Goal: Find specific page/section: Find specific page/section

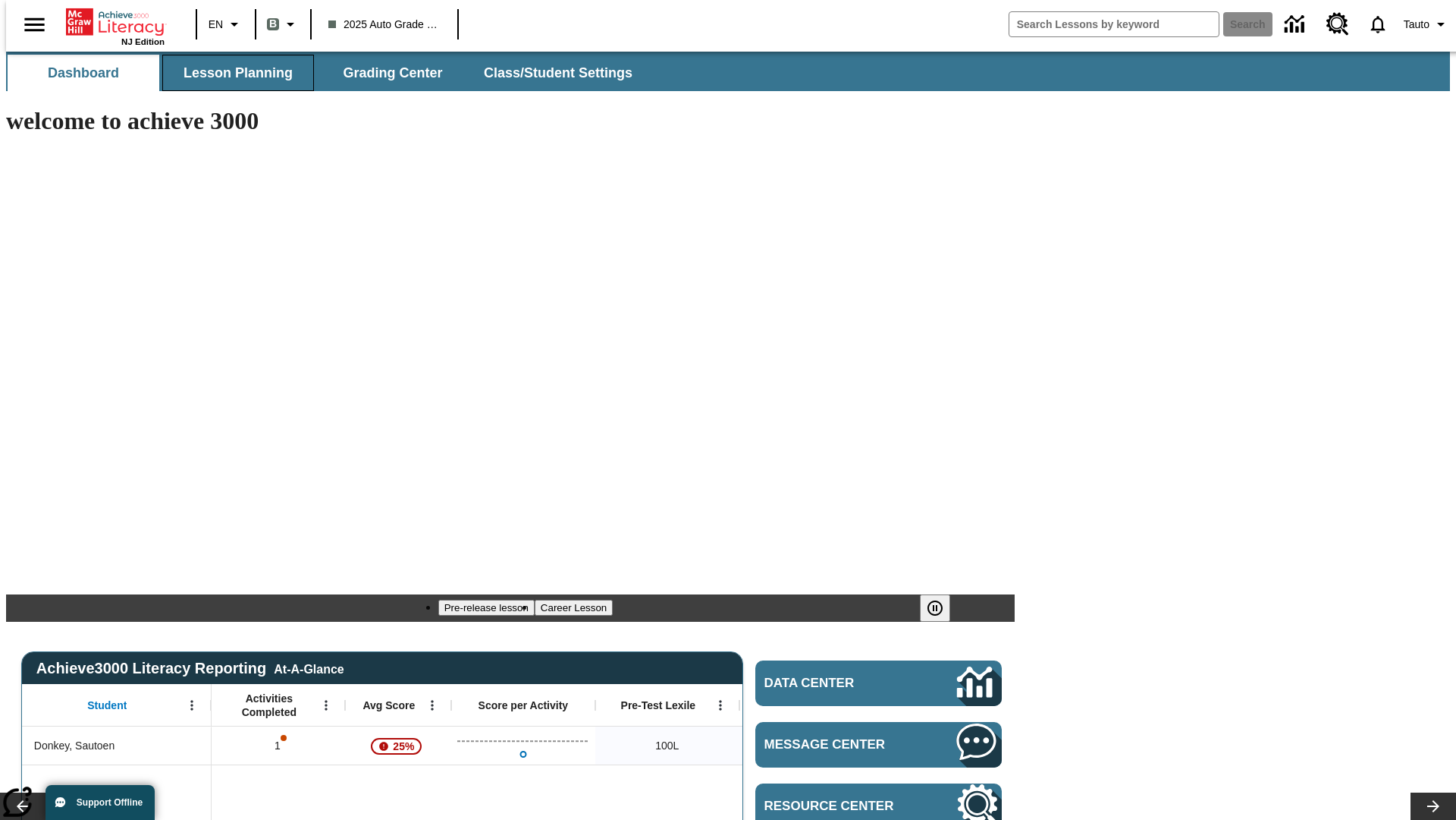
click at [232, 73] on span "Lesson Planning" at bounding box center [237, 73] width 109 height 18
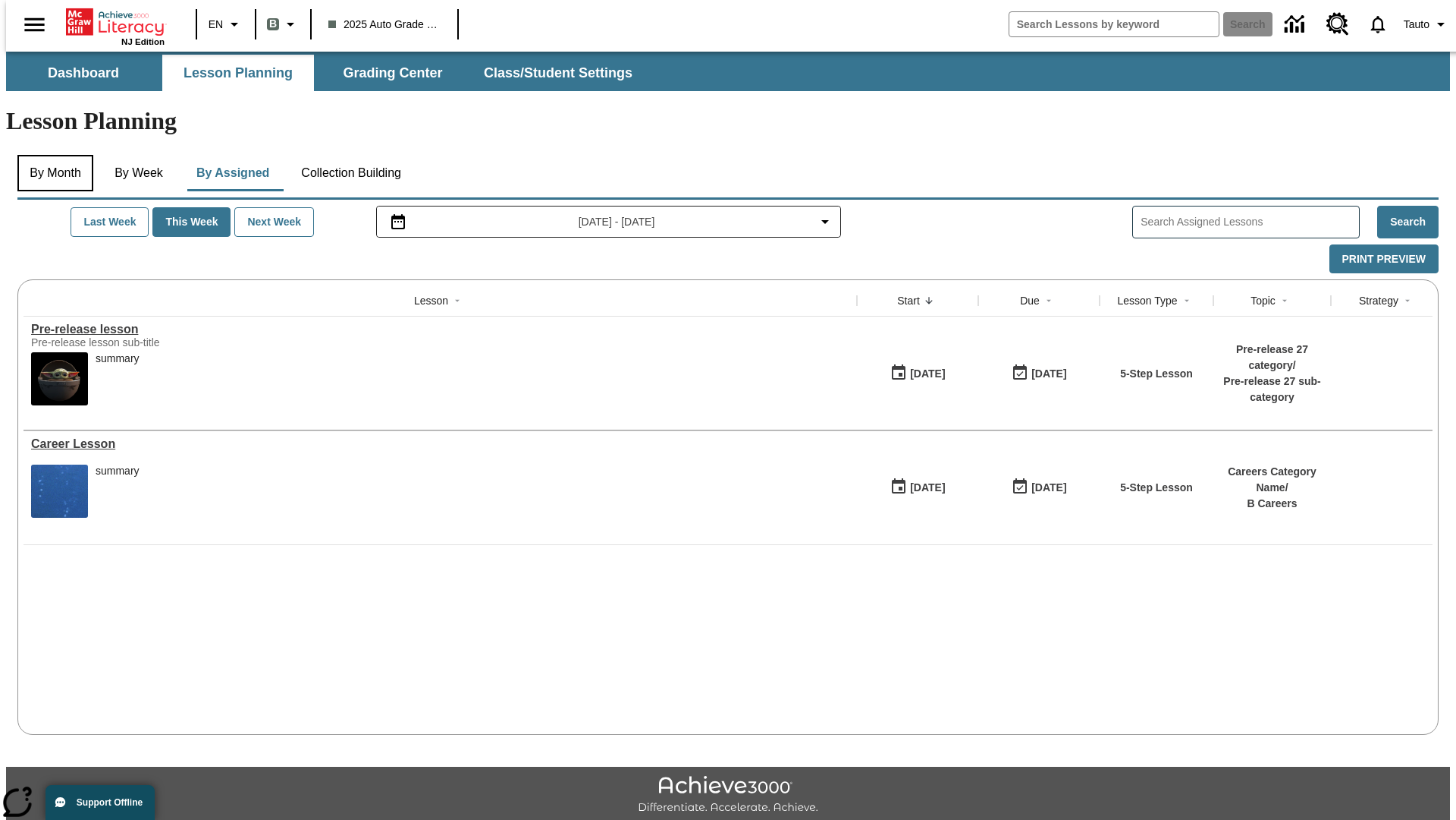
click at [50, 155] on button "By Month" at bounding box center [55, 173] width 76 height 36
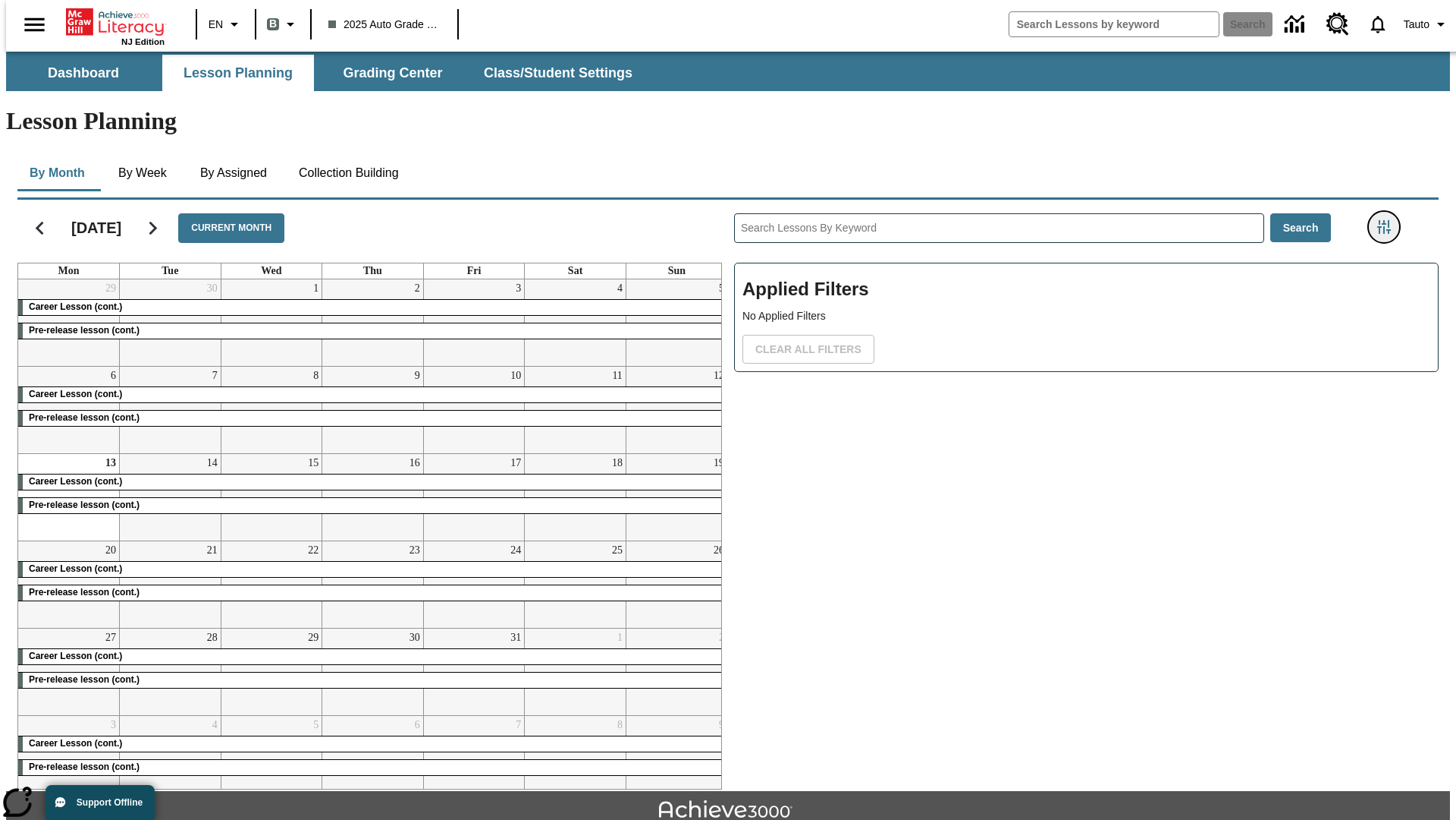
click at [1389, 220] on icon "Filters Side menu" at bounding box center [1384, 226] width 14 height 14
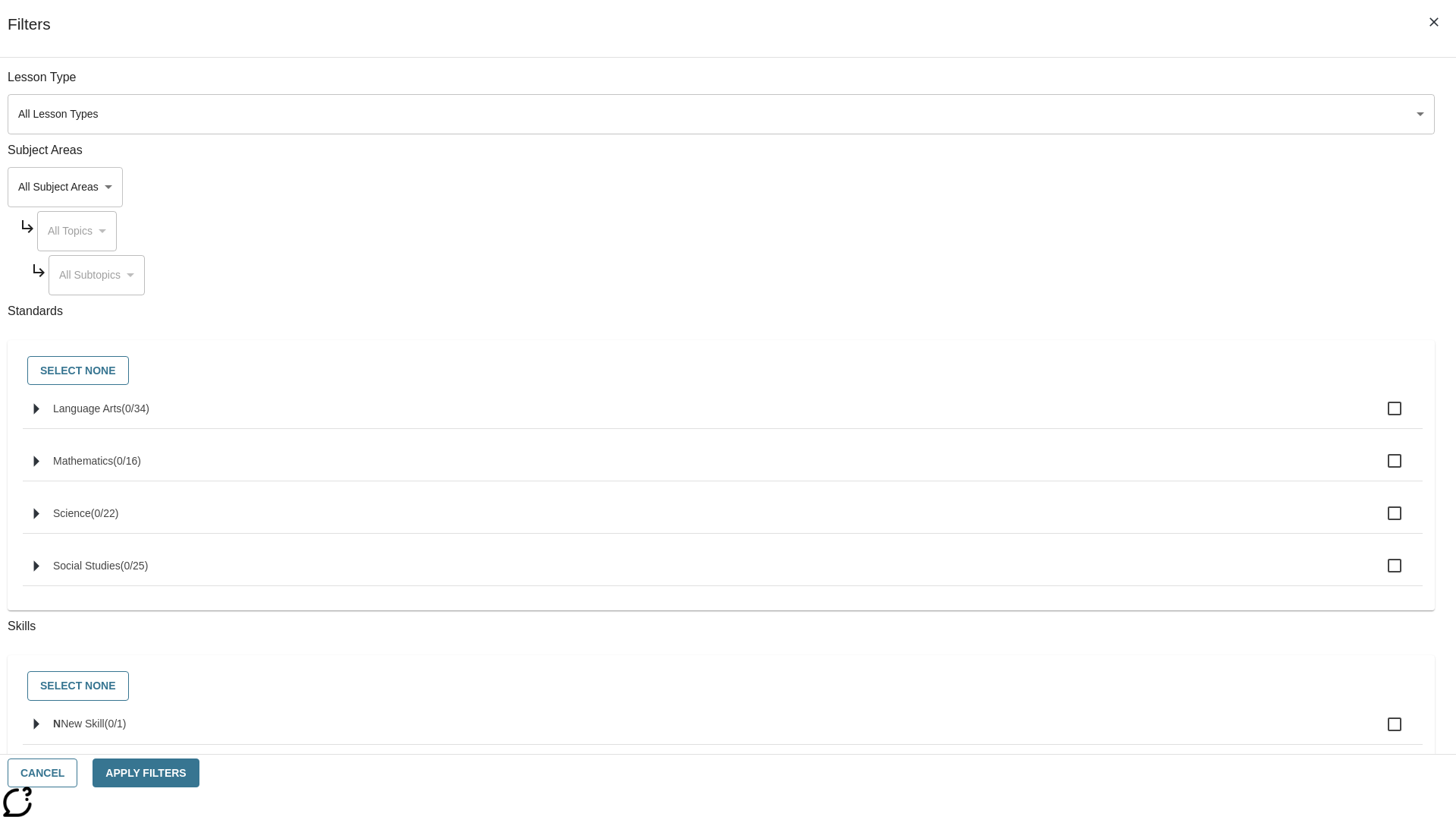
click at [1092, 539] on body "Skip to main content NJ Edition EN B 2025 Auto Grade 1 B Search 0 Tauto Dashboa…" at bounding box center [727, 469] width 1444 height 837
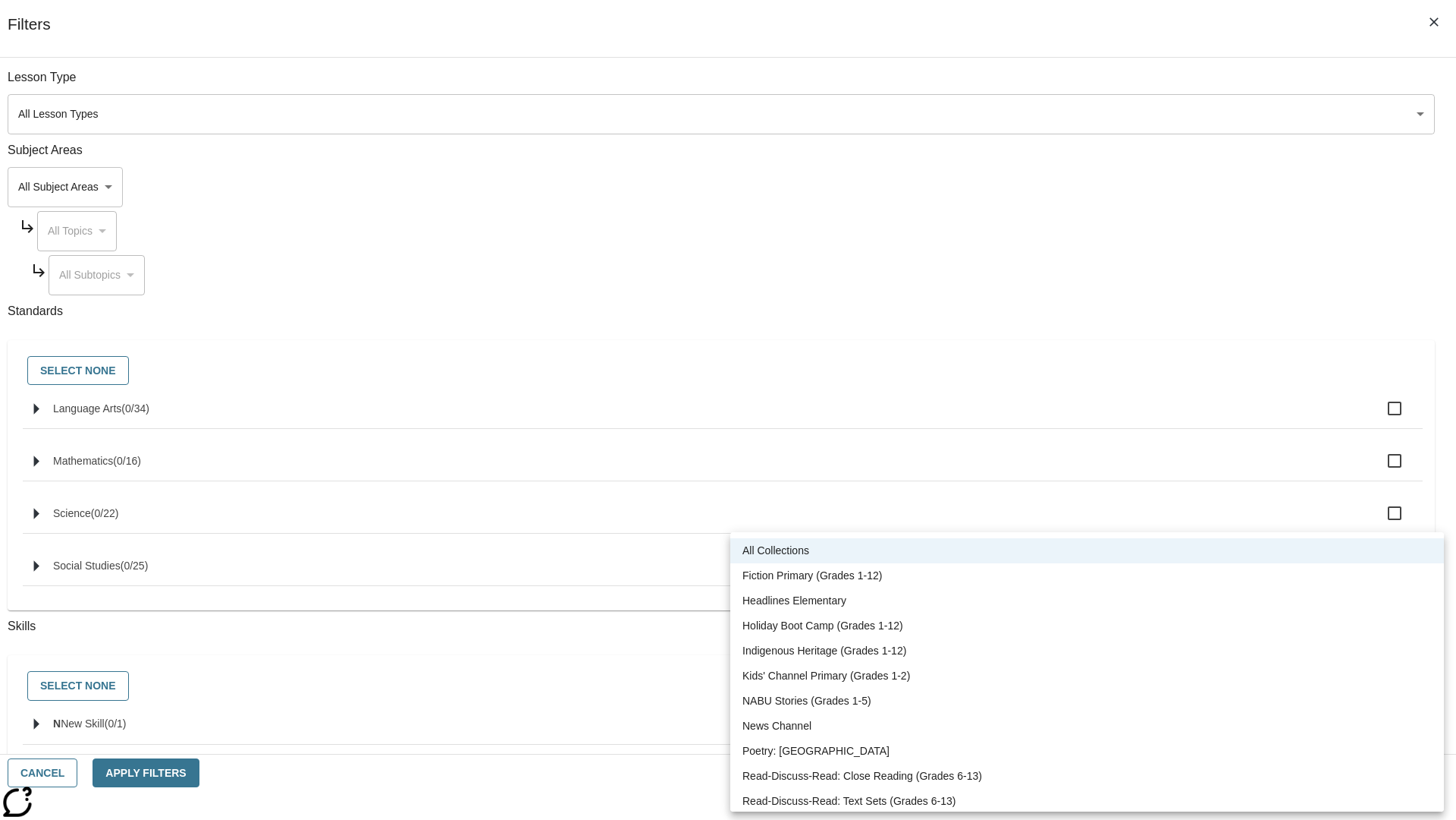
scroll to position [631, 0]
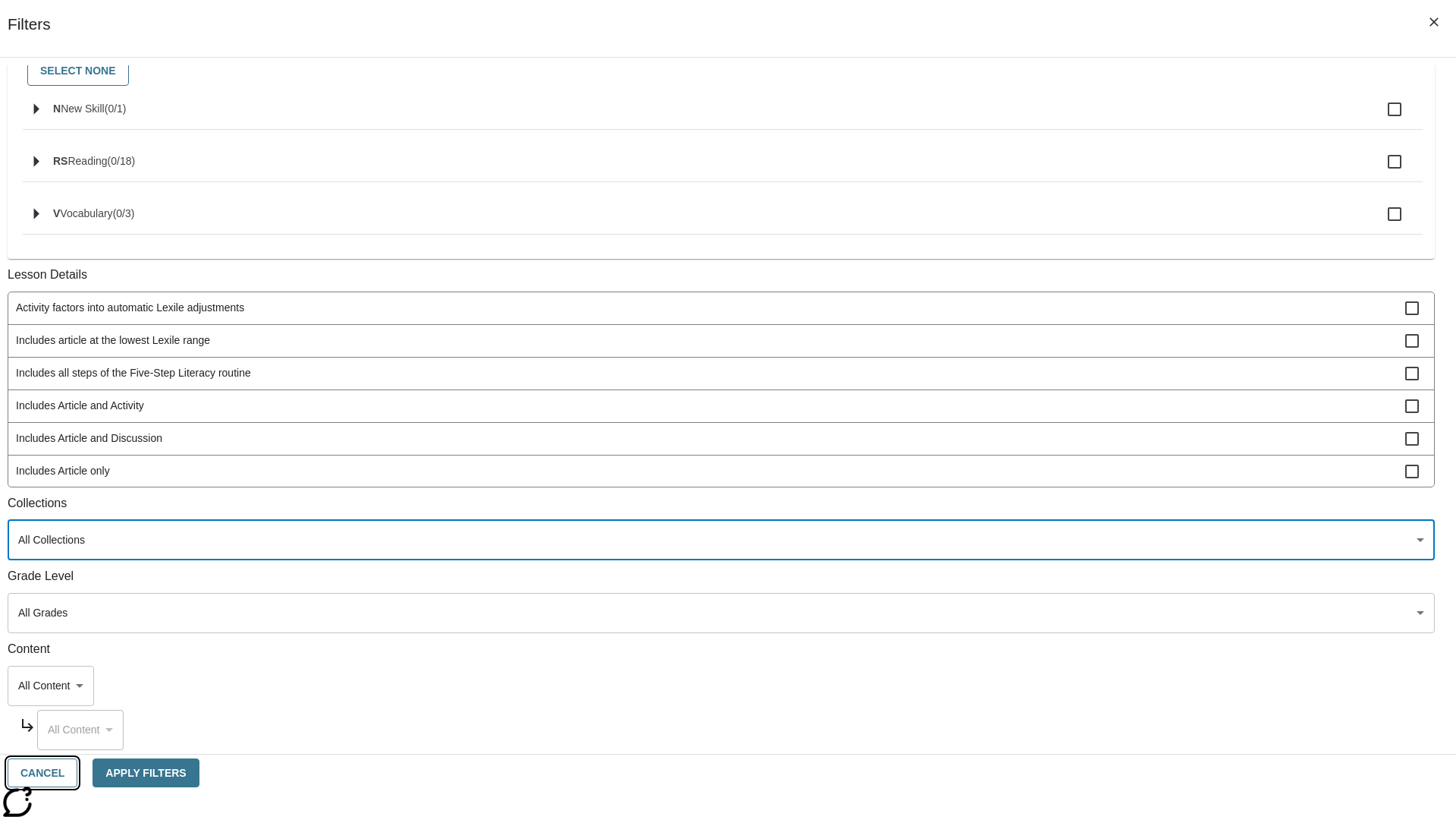
click at [78, 772] on button "Cancel" at bounding box center [42, 773] width 70 height 30
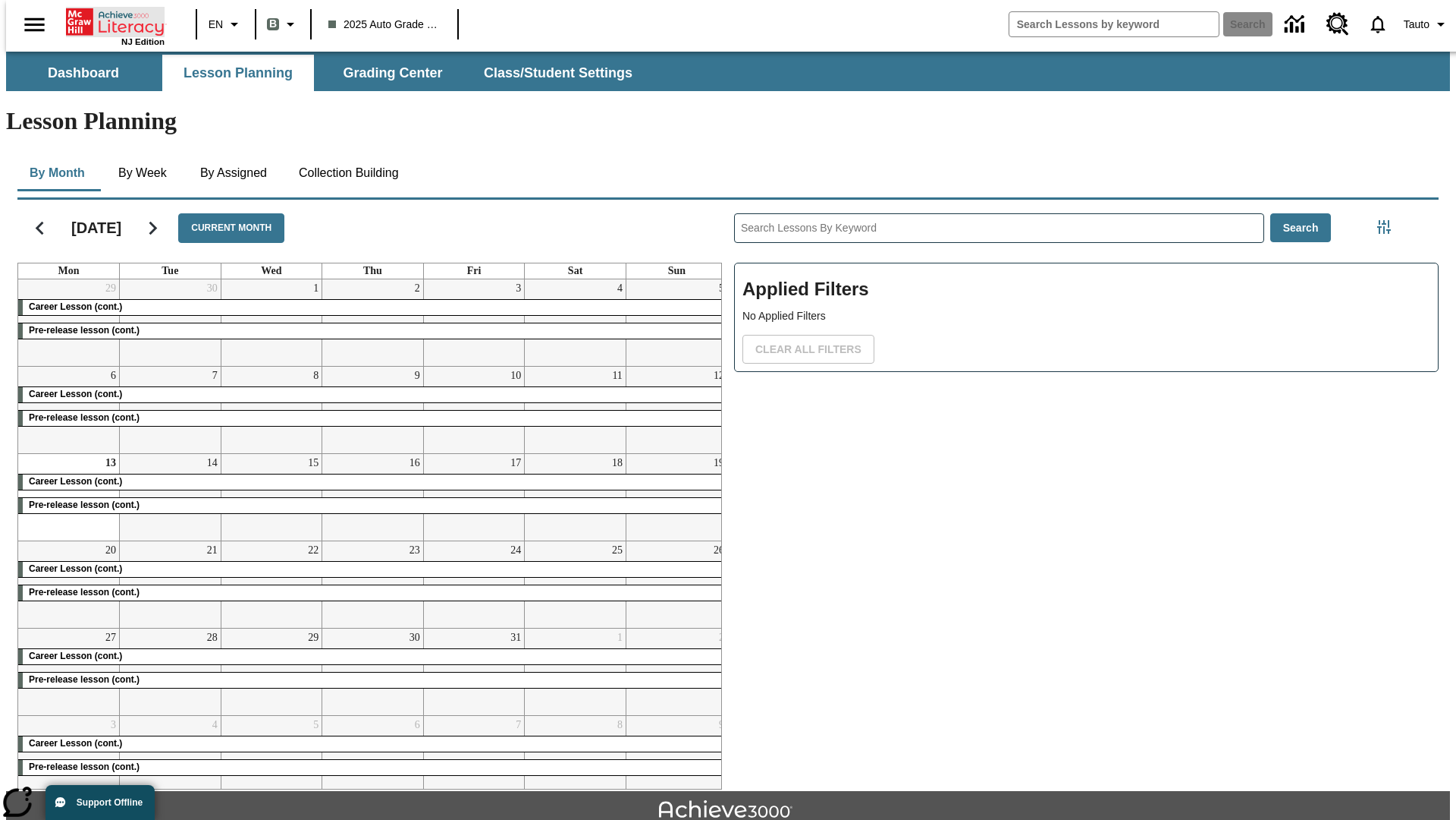
click at [109, 21] on icon "Home" at bounding box center [117, 22] width 101 height 30
